Goal: Task Accomplishment & Management: Use online tool/utility

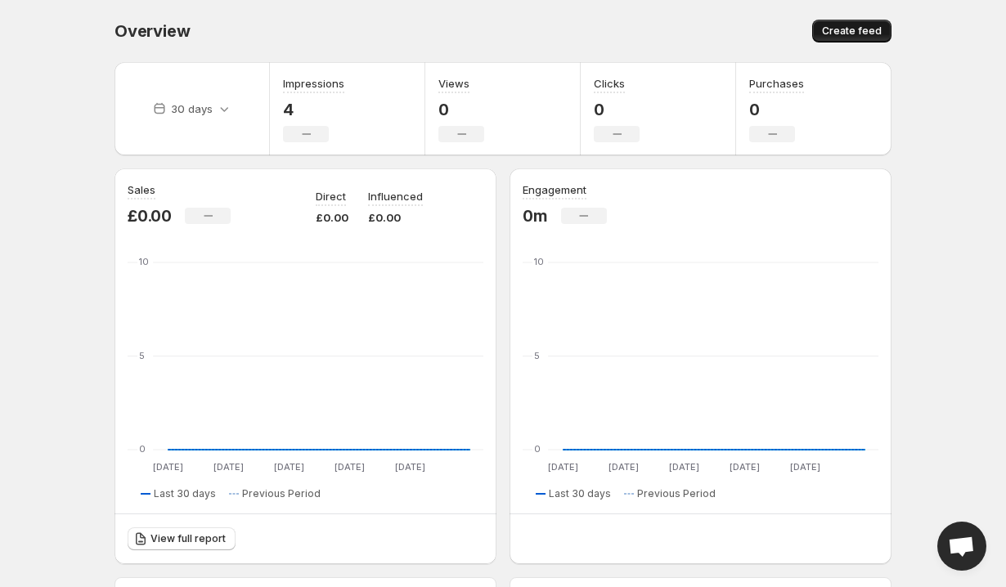
click at [850, 33] on span "Create feed" at bounding box center [852, 31] width 60 height 13
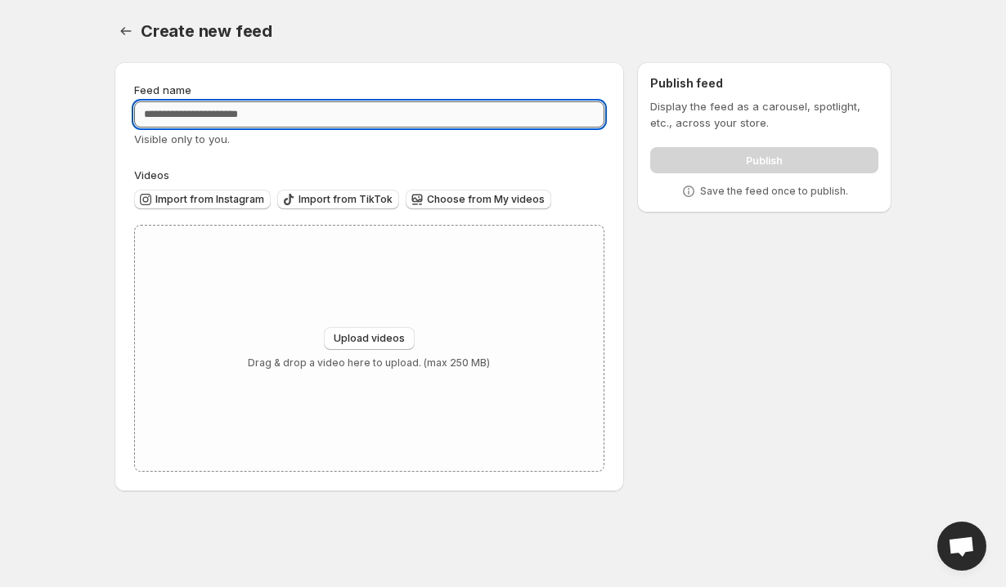
click at [464, 112] on input "Feed name" at bounding box center [369, 114] width 470 height 26
type input "********"
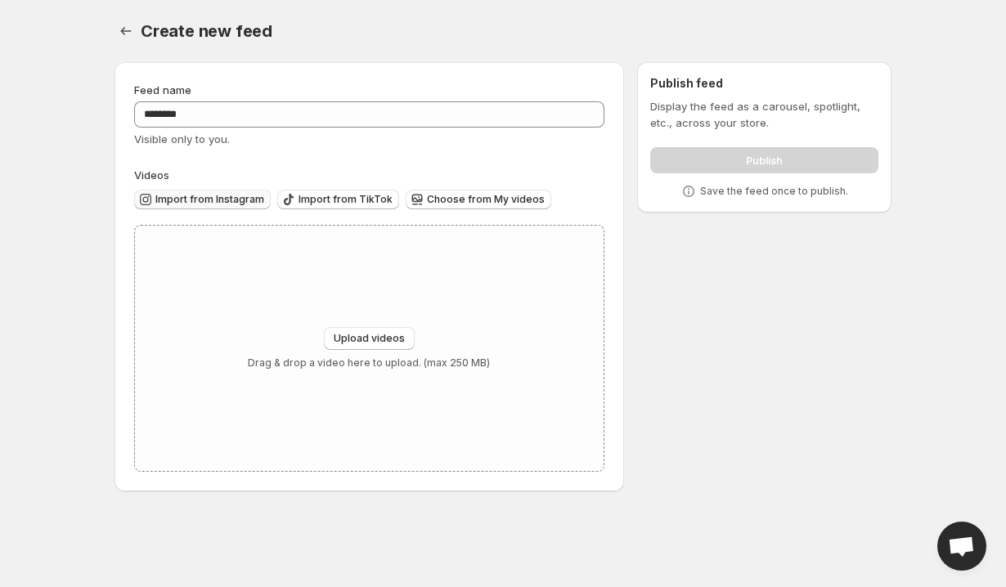
click at [249, 202] on span "Import from Instagram" at bounding box center [209, 199] width 109 height 13
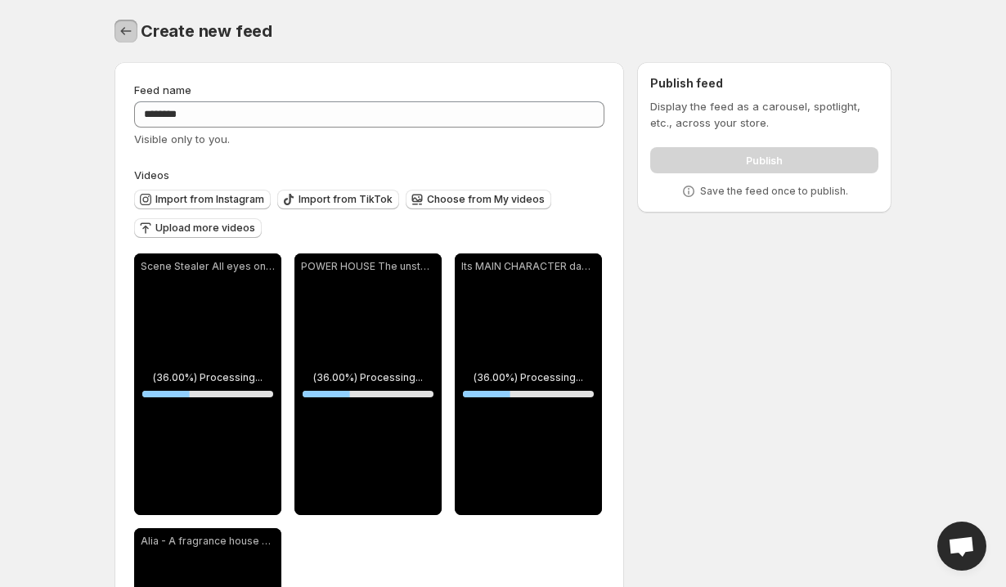
click at [127, 35] on icon "Settings" at bounding box center [126, 31] width 16 height 16
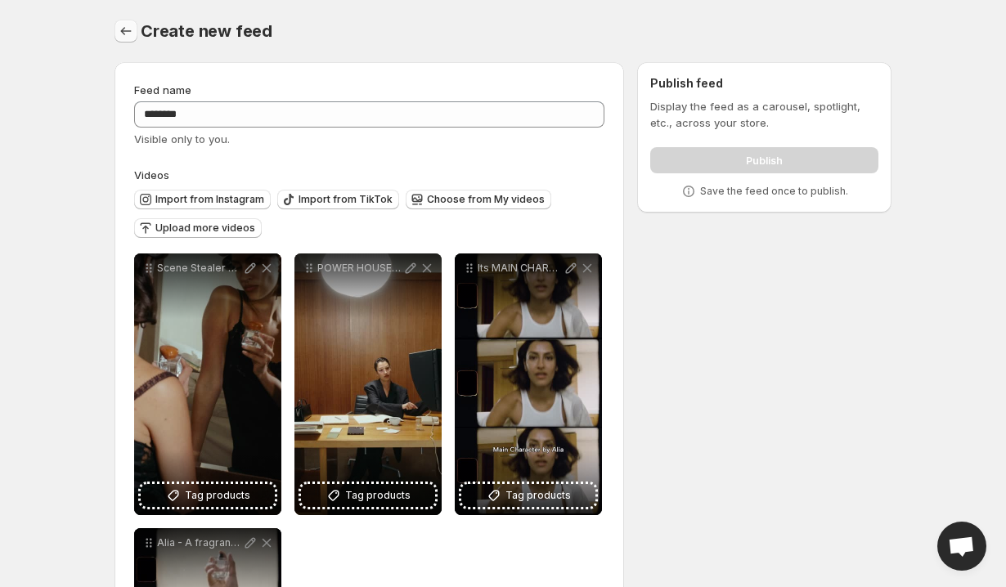
click at [124, 35] on icon "Settings" at bounding box center [126, 31] width 16 height 16
